Goal: Task Accomplishment & Management: Manage account settings

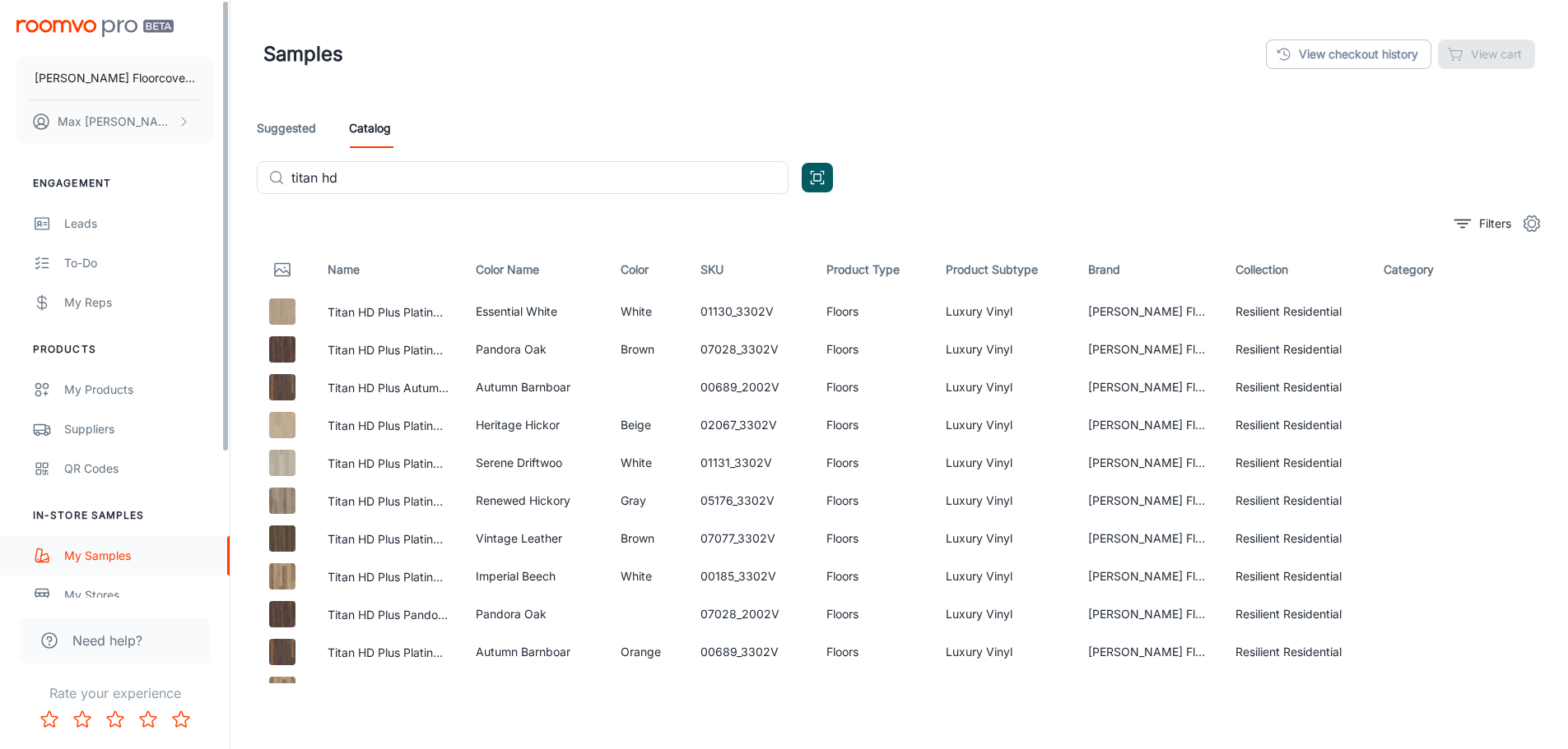
click at [96, 560] on div "My Samples" at bounding box center [138, 555] width 149 height 18
click at [1323, 49] on link "View checkout history" at bounding box center [1348, 54] width 165 height 30
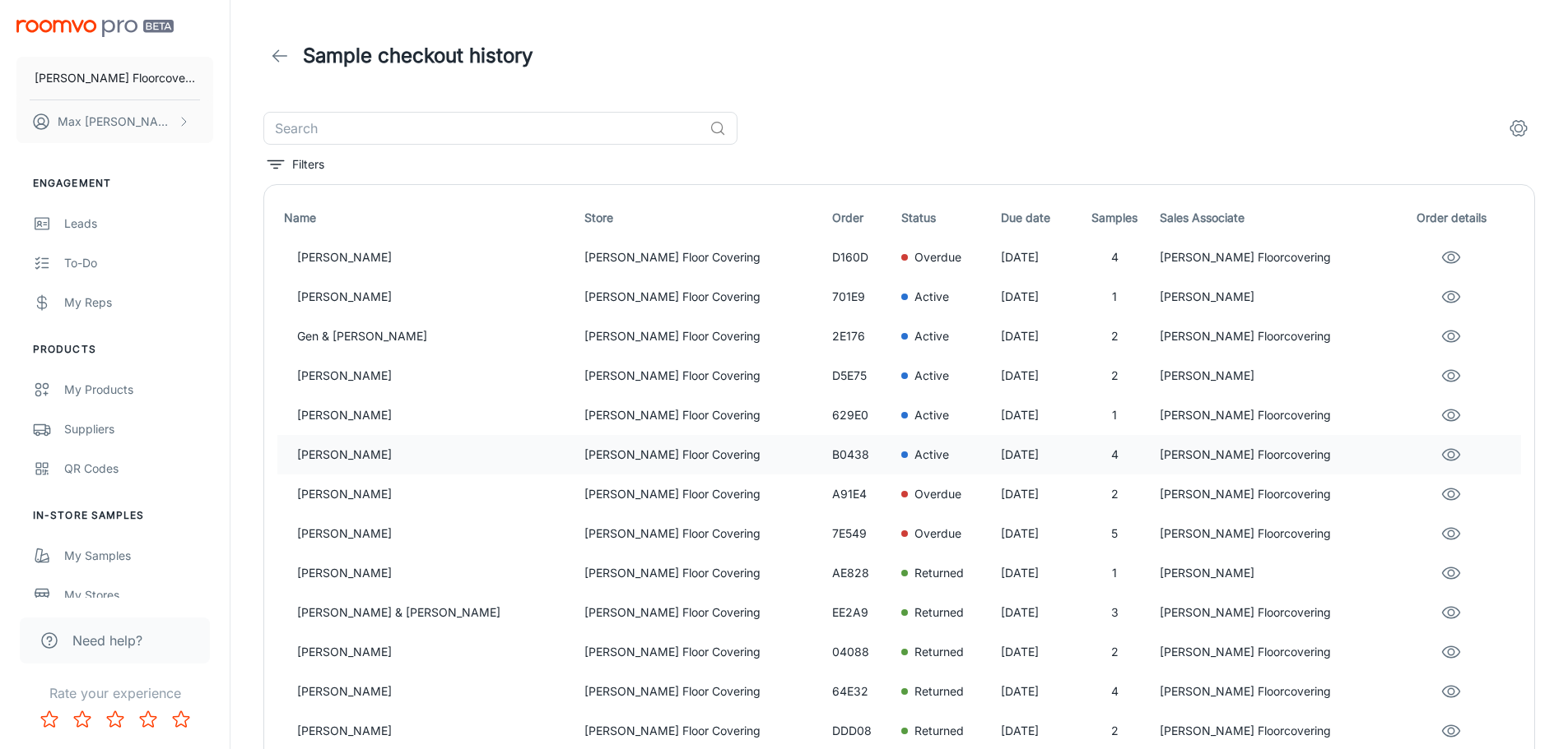
click at [419, 451] on p "[PERSON_NAME]" at bounding box center [435, 455] width 274 height 18
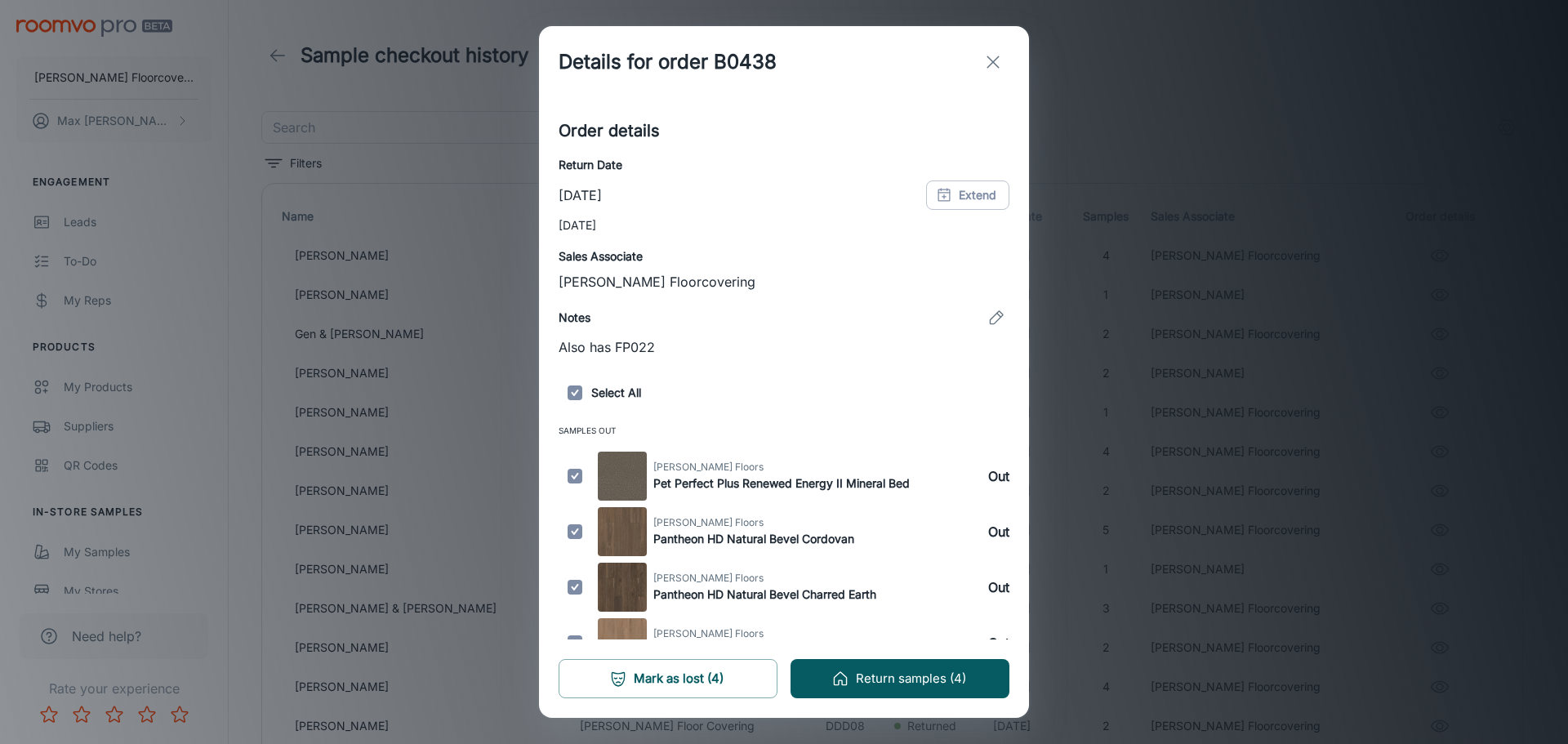
scroll to position [210, 0]
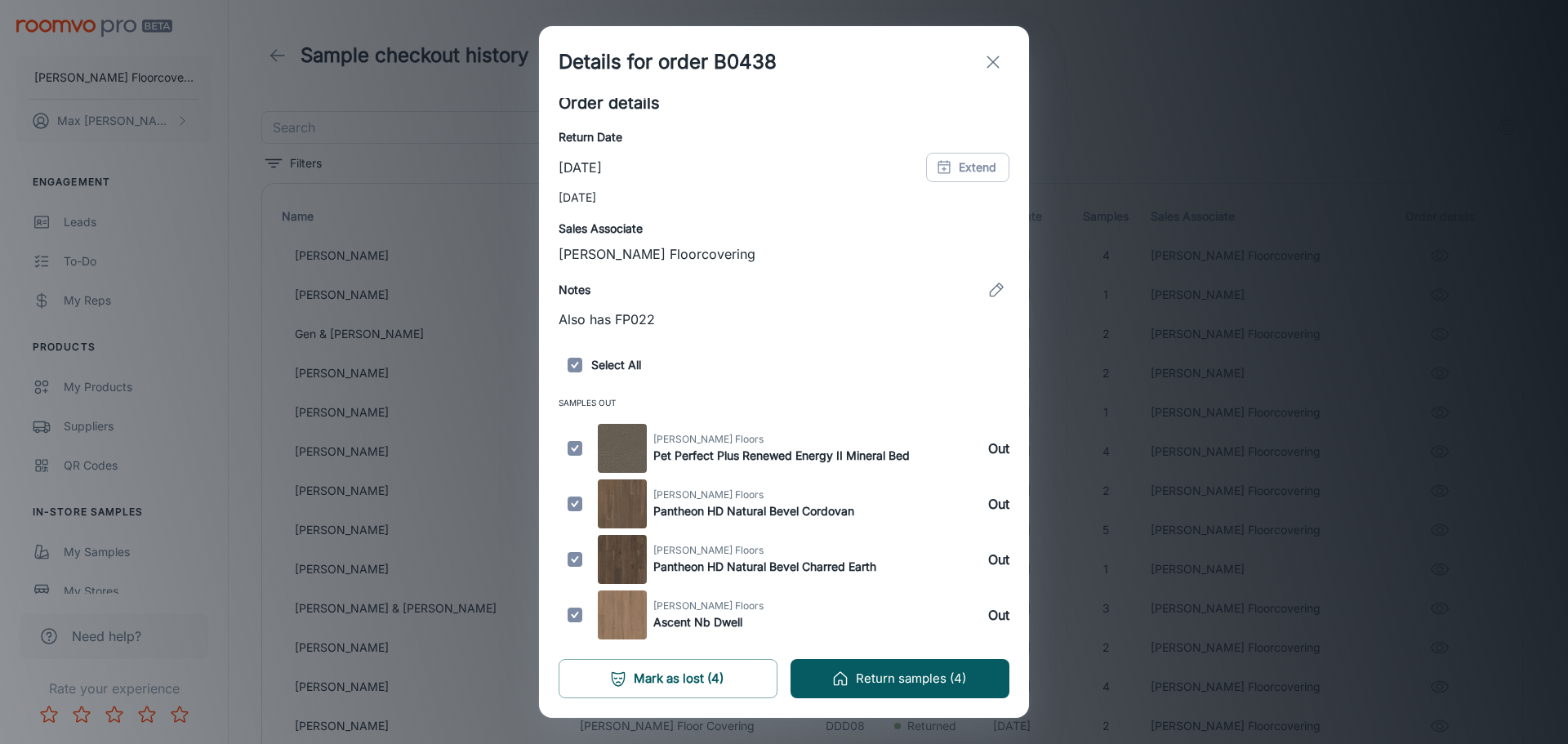
click at [580, 515] on input "checkbox" at bounding box center [575, 503] width 32 height 49
checkbox input "false"
click at [574, 456] on input "checkbox" at bounding box center [575, 448] width 32 height 49
checkbox input "false"
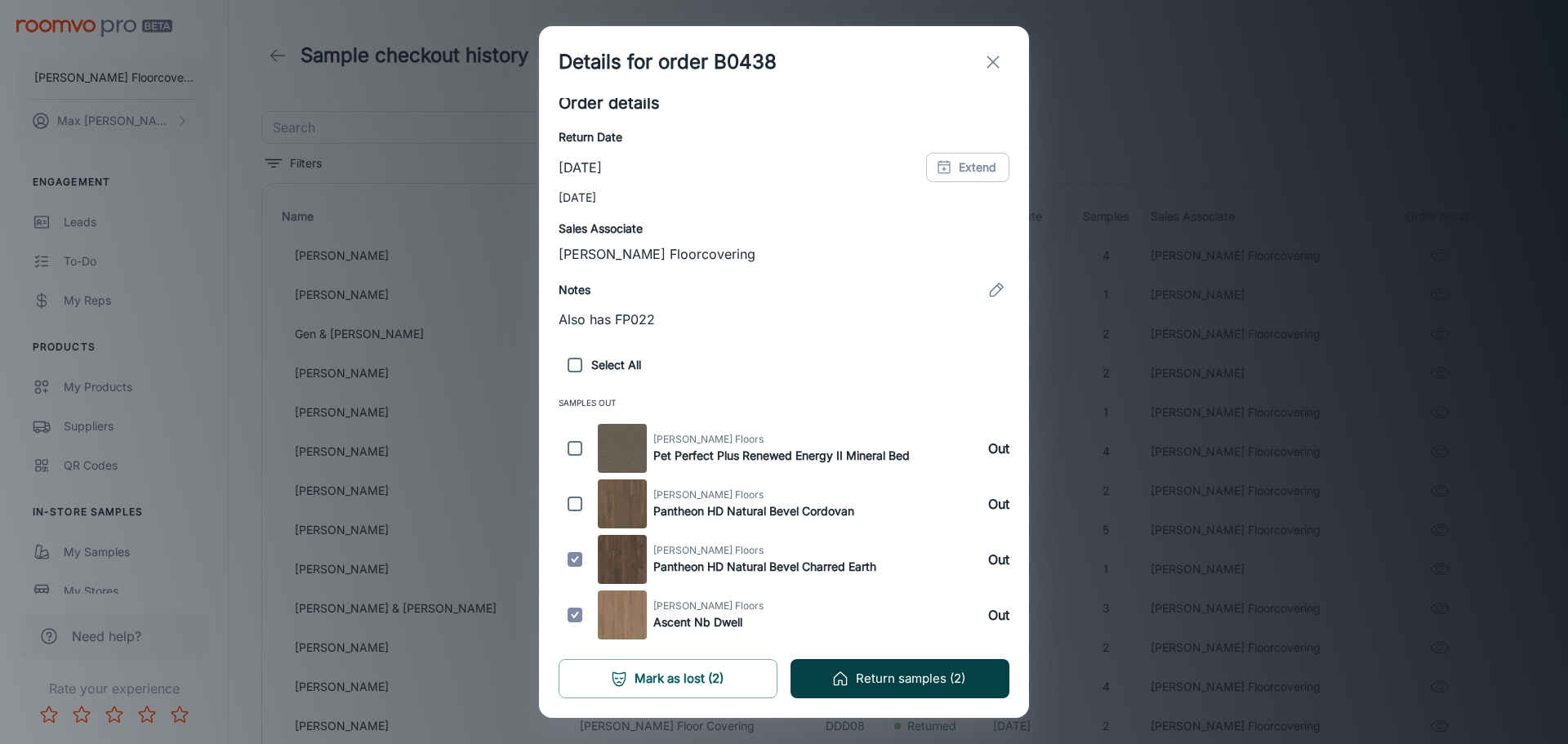
click at [855, 679] on button "Return samples (2)" at bounding box center [900, 678] width 219 height 39
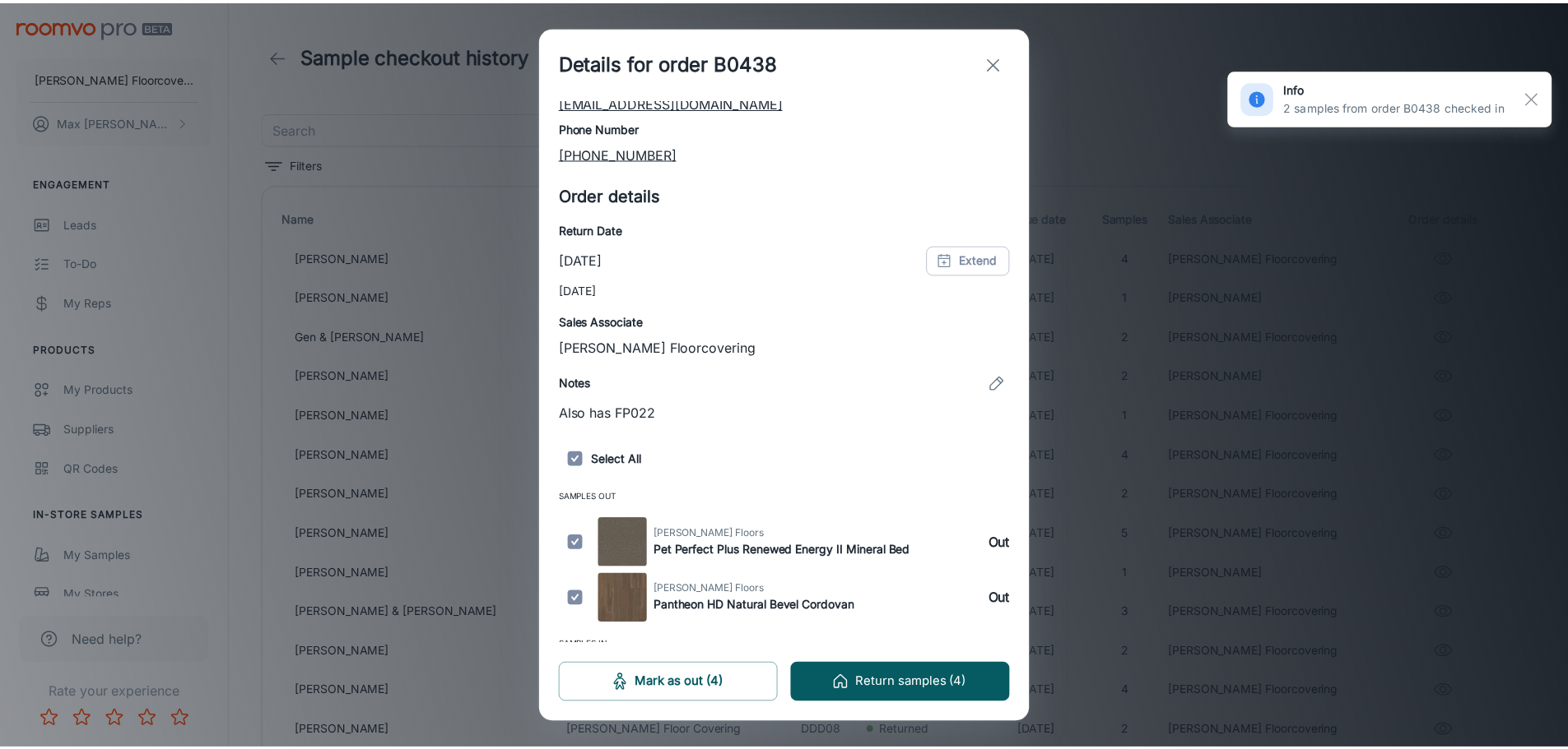
scroll to position [247, 0]
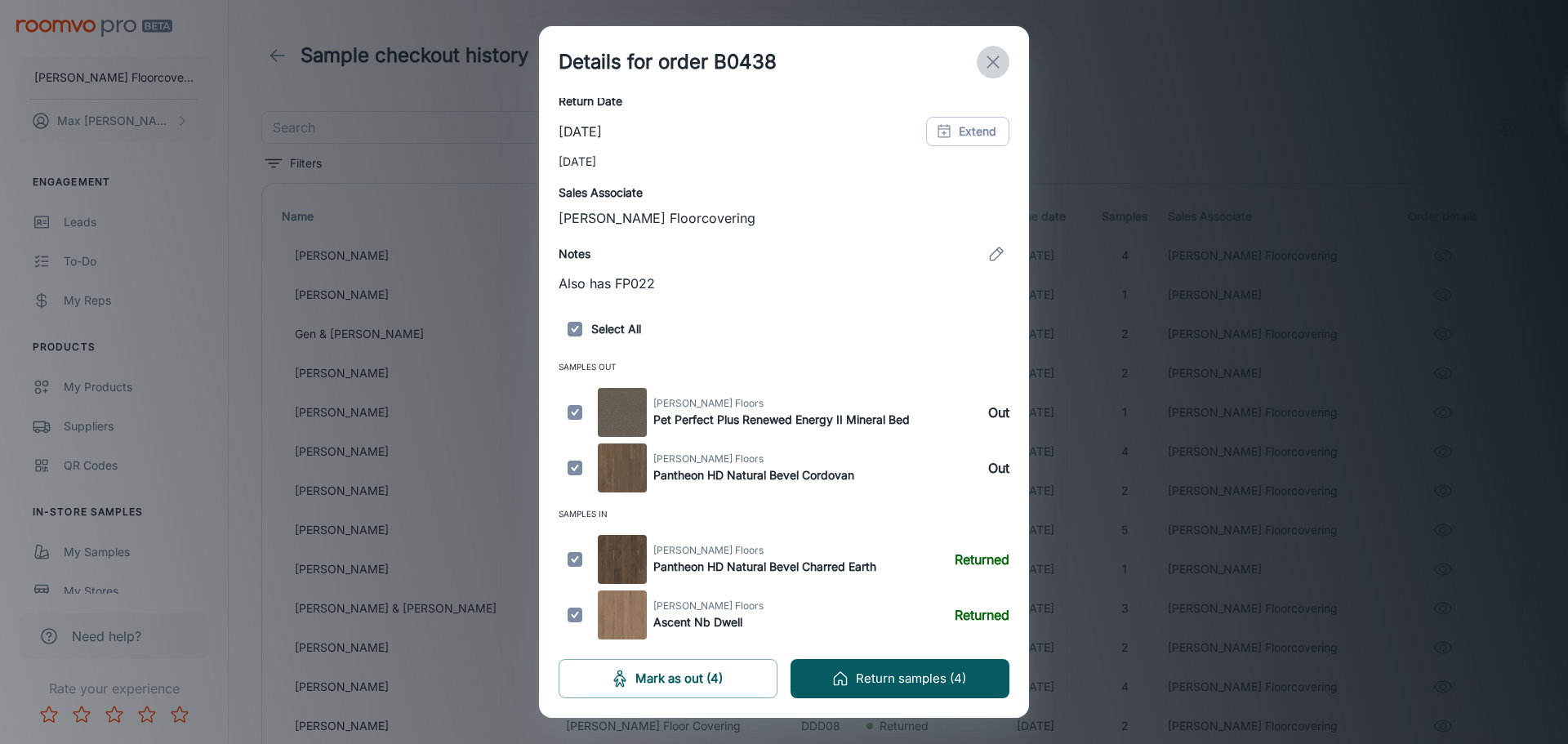
click at [991, 63] on line "exit" at bounding box center [993, 62] width 11 height 11
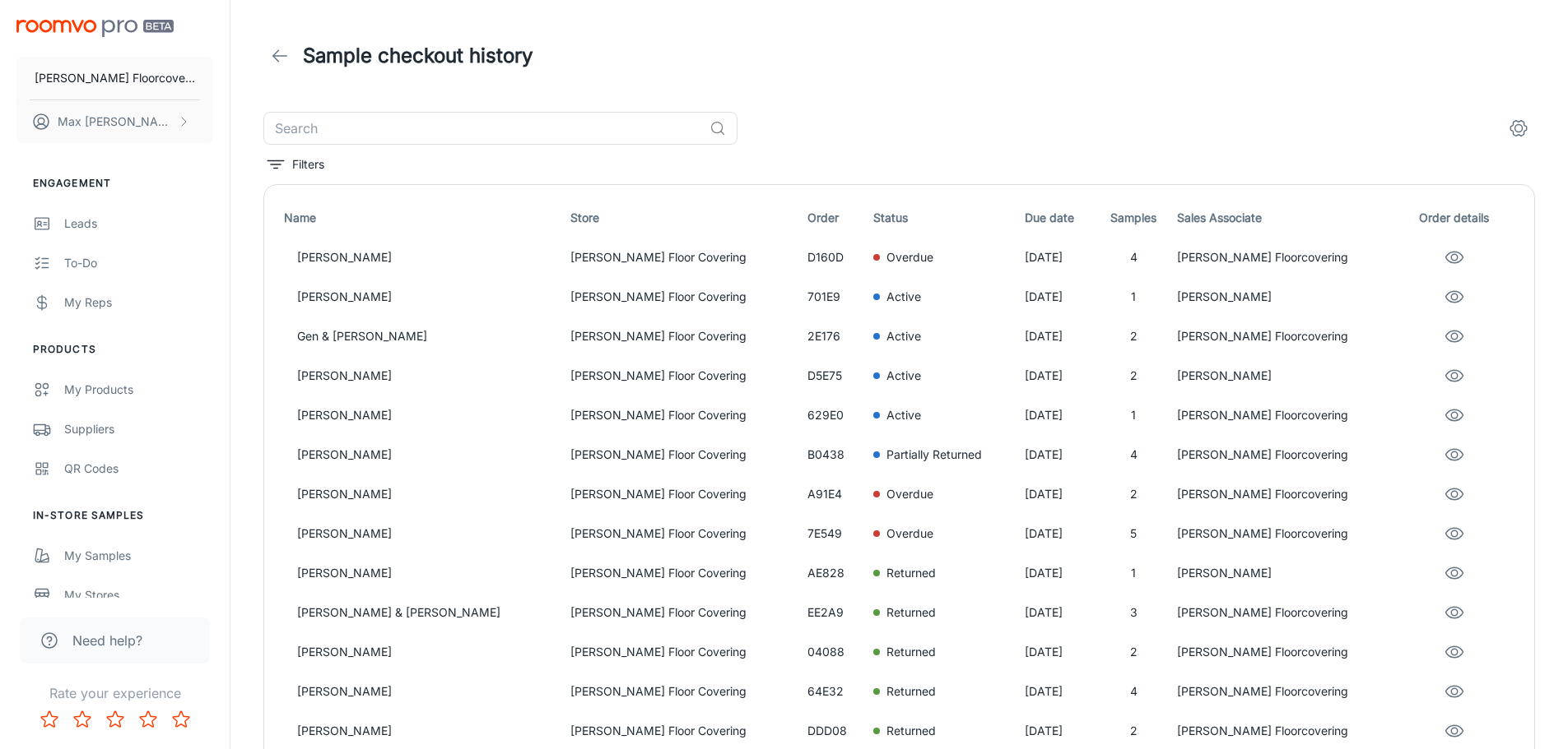
click at [977, 37] on div "Sample checkout history" at bounding box center [898, 56] width 1271 height 46
